Goal: Transaction & Acquisition: Purchase product/service

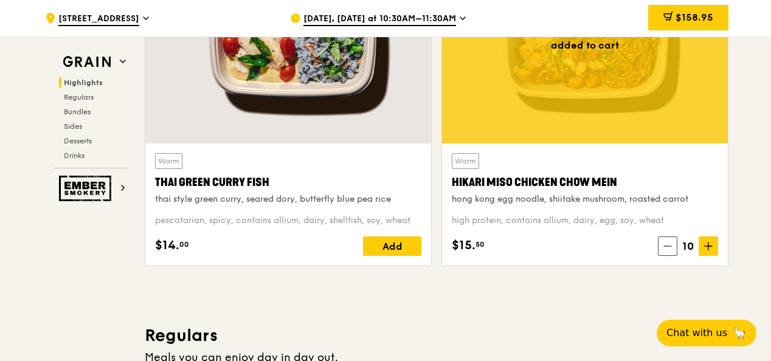
scroll to position [535, 0]
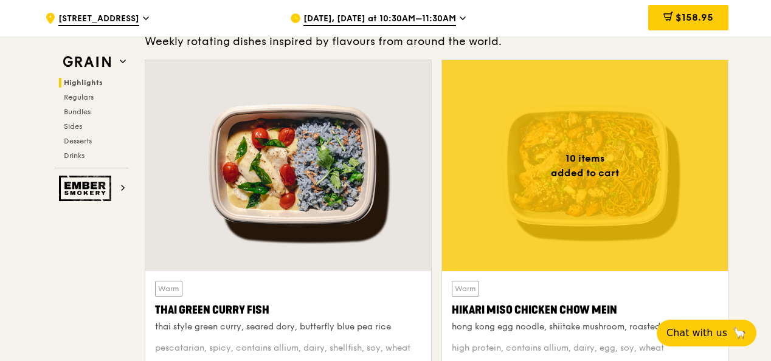
scroll to position [438, 0]
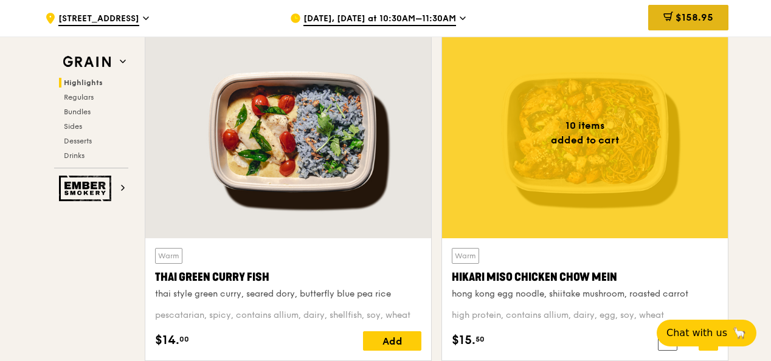
click at [695, 12] on span "$158.95" at bounding box center [695, 18] width 38 height 12
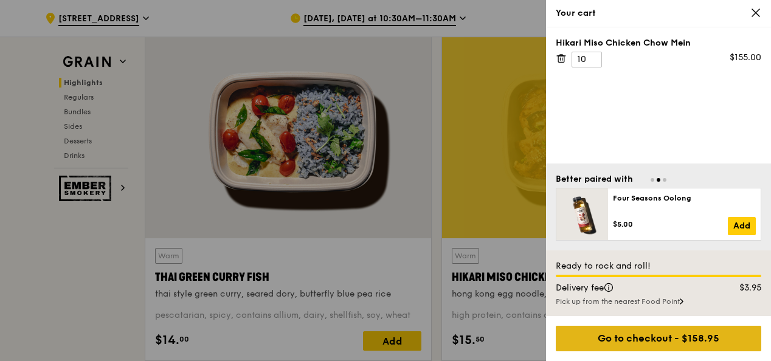
click at [673, 341] on div "Go to checkout - $158.95" at bounding box center [659, 339] width 206 height 26
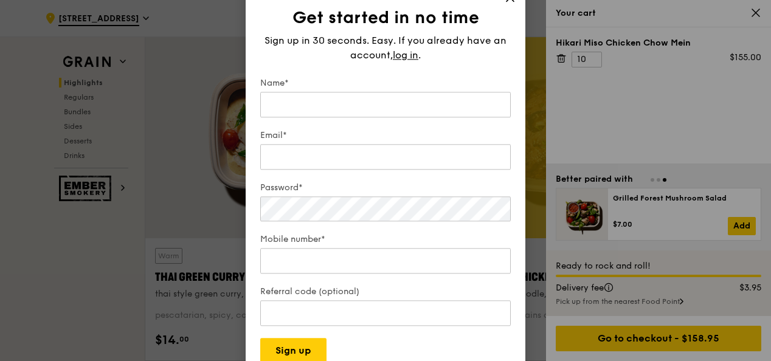
click at [414, 342] on form "Name* Email* Password* Mobile number* Referral code (optional) Sign up" at bounding box center [385, 220] width 251 height 286
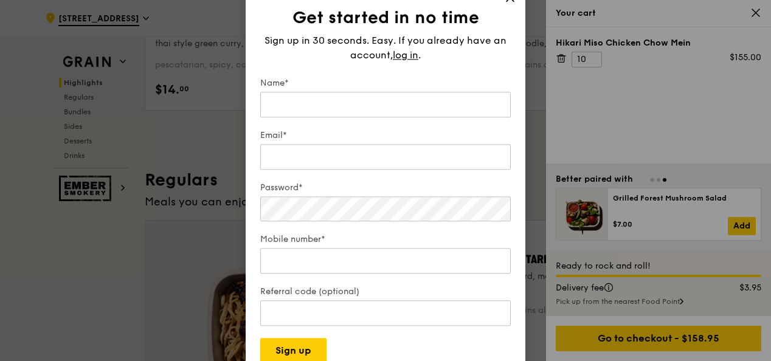
scroll to position [706, 0]
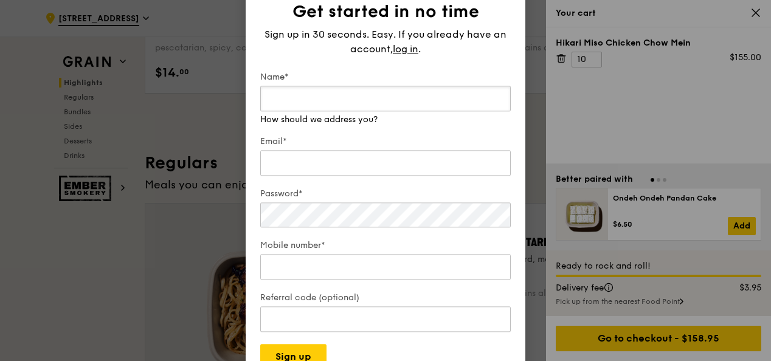
click at [313, 104] on input "Name*" at bounding box center [385, 99] width 251 height 26
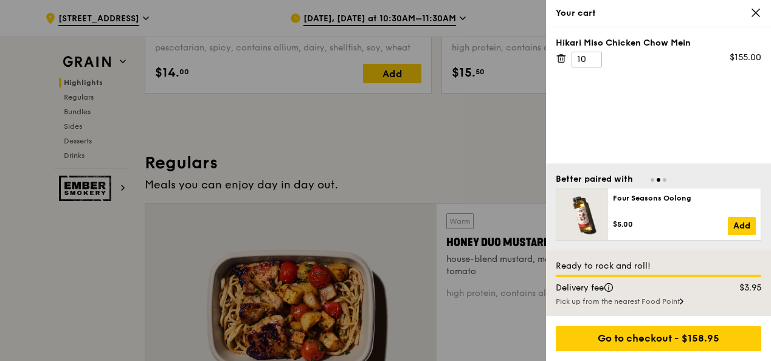
click at [620, 345] on div "Go to checkout - $158.95" at bounding box center [659, 339] width 206 height 26
click at [510, 150] on div at bounding box center [385, 180] width 771 height 361
